Goal: Transaction & Acquisition: Purchase product/service

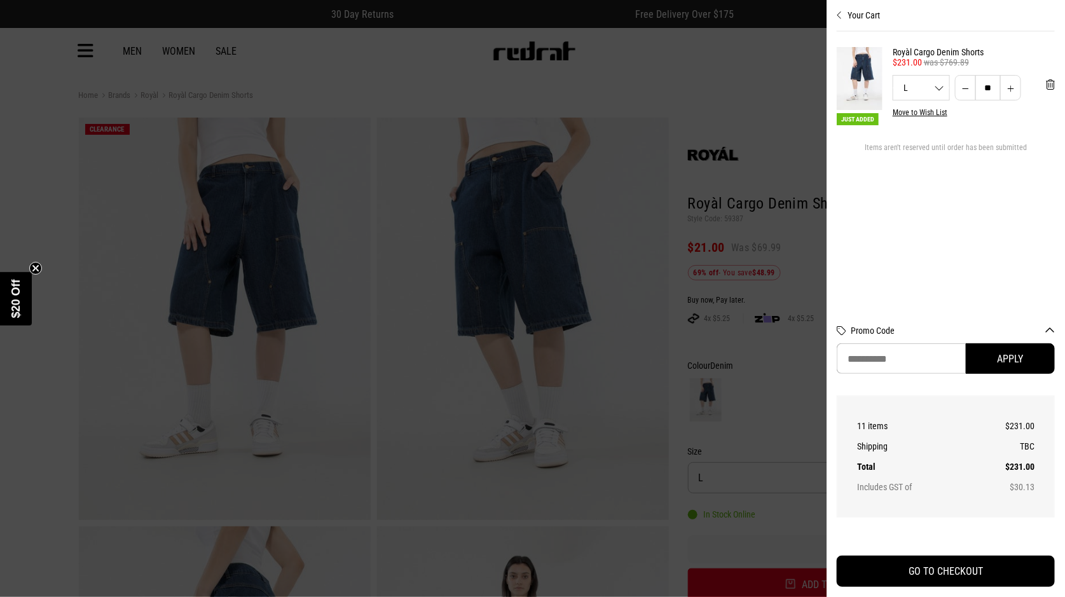
scroll to position [71, 0]
